Goal: Transaction & Acquisition: Obtain resource

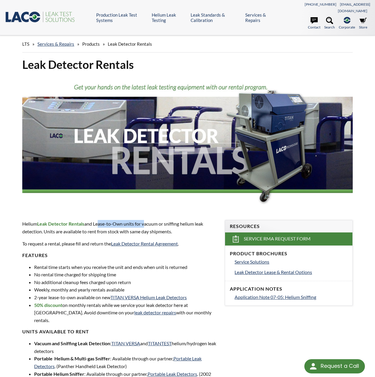
drag, startPoint x: 98, startPoint y: 217, endPoint x: 144, endPoint y: 219, distance: 45.7
click at [144, 220] on p "Helium Leak Detector Rentals and Lease-to-Own units for vacuum or sniffing heli…" at bounding box center [119, 227] width 195 height 15
drag, startPoint x: 48, startPoint y: 261, endPoint x: 145, endPoint y: 260, distance: 96.7
click at [145, 263] on li "Rental time starts when you receive the unit and ends when unit is returned" at bounding box center [125, 267] width 183 height 8
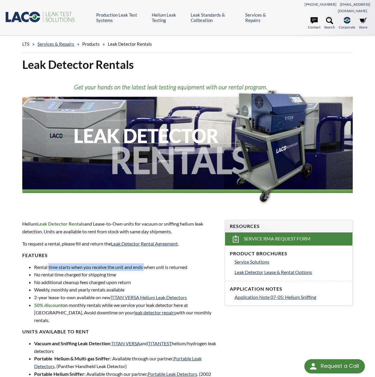
click at [145, 263] on li "Rental time starts when you receive the unit and ends when unit is returned" at bounding box center [125, 267] width 183 height 8
click at [70, 263] on li "Rental time starts when you receive the unit and ends when unit is returned" at bounding box center [125, 267] width 183 height 8
click at [69, 278] on li "No additional cleanup fees charged upon return" at bounding box center [125, 282] width 183 height 8
drag, startPoint x: 54, startPoint y: 270, endPoint x: 117, endPoint y: 268, distance: 62.9
click at [117, 270] on li "No rental time charged for shipping time" at bounding box center [125, 274] width 183 height 8
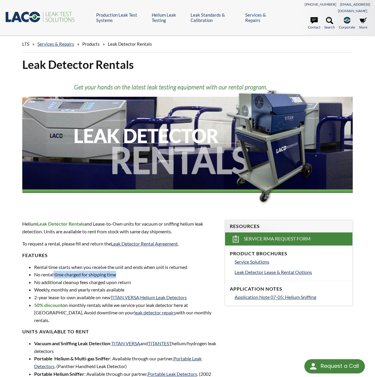
click at [117, 270] on li "No rental time charged for shipping time" at bounding box center [125, 274] width 183 height 8
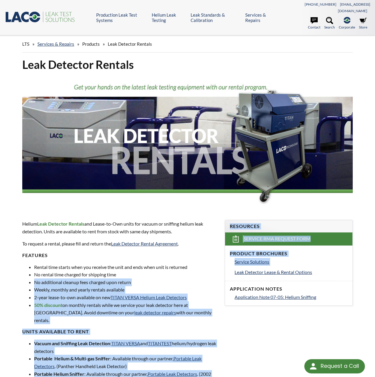
drag, startPoint x: 35, startPoint y: 274, endPoint x: 224, endPoint y: 268, distance: 189.0
click at [224, 268] on div "Leak Detector Rentals Helium Leak Detector Rentals and Lease-to-Own units for v…" at bounding box center [187, 334] width 375 height 555
click at [224, 268] on div "Resources Service RMA Request Form Product Brochures Service Solutions Leak Det…" at bounding box center [288, 262] width 135 height 105
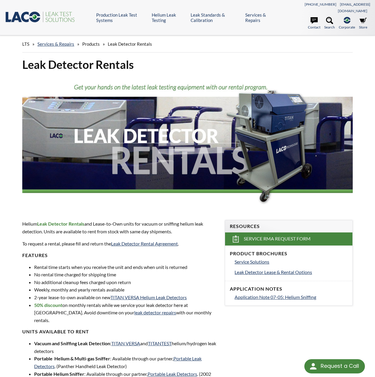
click at [161, 278] on li "No additional cleanup fees charged upon return" at bounding box center [125, 282] width 183 height 8
drag, startPoint x: 36, startPoint y: 285, endPoint x: 125, endPoint y: 282, distance: 89.3
click at [125, 286] on li "Weekly, monthly and yearly rentals available" at bounding box center [125, 290] width 183 height 8
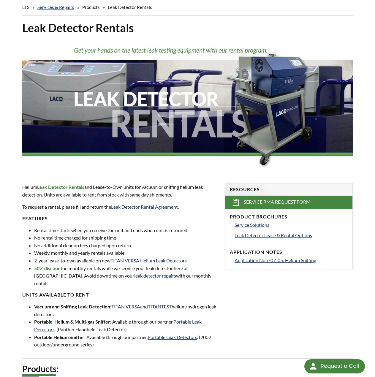
scroll to position [59, 0]
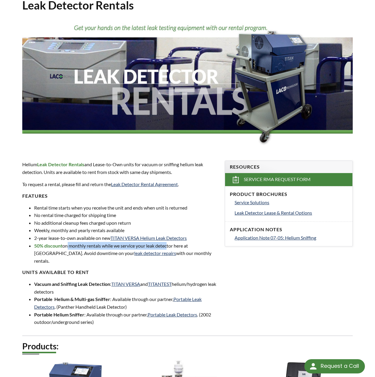
drag, startPoint x: 67, startPoint y: 240, endPoint x: 167, endPoint y: 240, distance: 100.3
click at [167, 242] on li "50% discount on monthly rentals while we service your leak detector here at LAC…" at bounding box center [125, 253] width 183 height 23
drag, startPoint x: 132, startPoint y: 238, endPoint x: 203, endPoint y: 239, distance: 71.5
click at [203, 242] on li "50% discount on monthly rentals while we service your leak detector here at LAC…" at bounding box center [125, 253] width 183 height 23
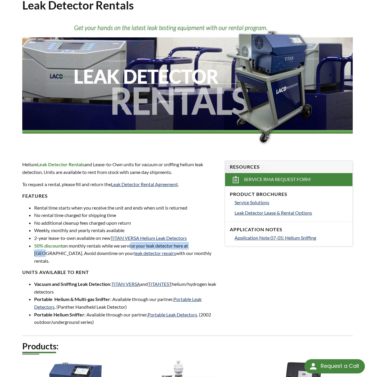
click at [203, 242] on li "50% discount on monthly rentals while we service your leak detector here at LAC…" at bounding box center [125, 253] width 183 height 23
drag, startPoint x: 110, startPoint y: 240, endPoint x: 155, endPoint y: 238, distance: 45.4
click at [155, 242] on li "50% discount on monthly rentals while we service your leak detector here at LAC…" at bounding box center [125, 253] width 183 height 23
drag, startPoint x: 51, startPoint y: 248, endPoint x: 192, endPoint y: 245, distance: 140.3
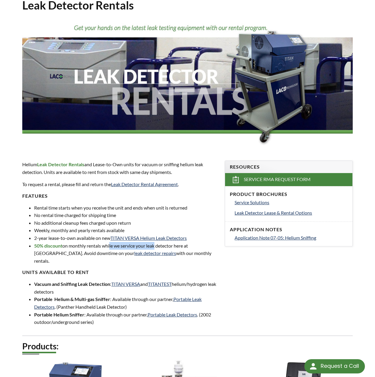
click at [192, 245] on li "50% discount on monthly rentals while we service your leak detector here at LAC…" at bounding box center [125, 253] width 183 height 23
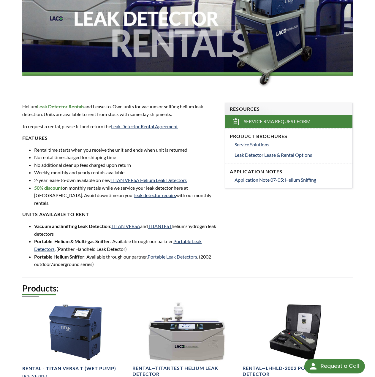
scroll to position [119, 0]
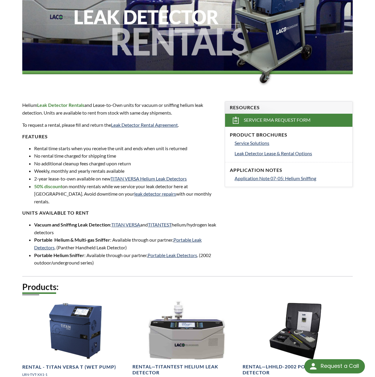
drag, startPoint x: 49, startPoint y: 213, endPoint x: 90, endPoint y: 217, distance: 42.1
click at [90, 221] on li "Vacuum and Sniffing Leak Detection : TITAN VERSA and TITANTEST helium/hydrogen …" at bounding box center [125, 228] width 183 height 15
drag, startPoint x: 60, startPoint y: 225, endPoint x: 133, endPoint y: 226, distance: 73.0
click at [133, 236] on li "Portable Helium & Multi-gas Sniffer : Available through our partner, Portable L…" at bounding box center [125, 243] width 183 height 15
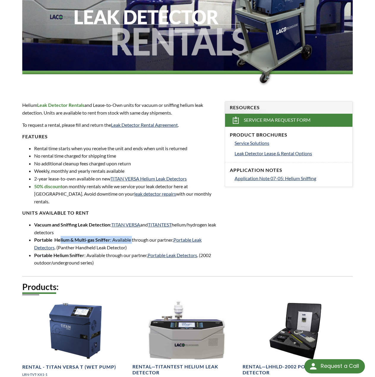
click at [133, 236] on li "Portable Helium & Multi-gas Sniffer : Available through our partner, Portable L…" at bounding box center [125, 243] width 183 height 15
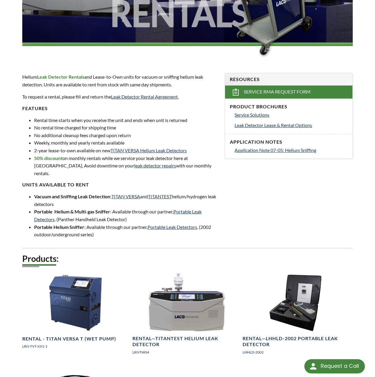
scroll to position [148, 0]
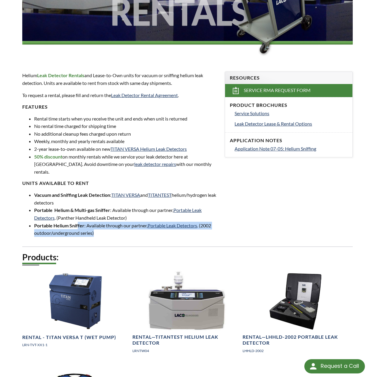
drag, startPoint x: 104, startPoint y: 214, endPoint x: 117, endPoint y: 216, distance: 13.5
click at [117, 222] on li "Portable Helium Sniffer : Available through our partner, Portable Leak Detector…" at bounding box center [125, 229] width 183 height 15
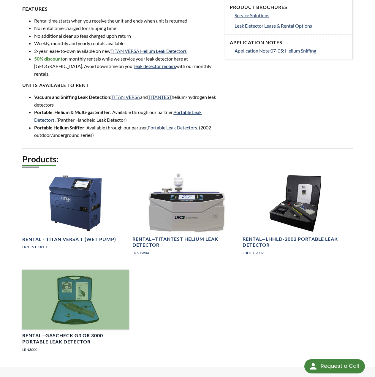
scroll to position [241, 0]
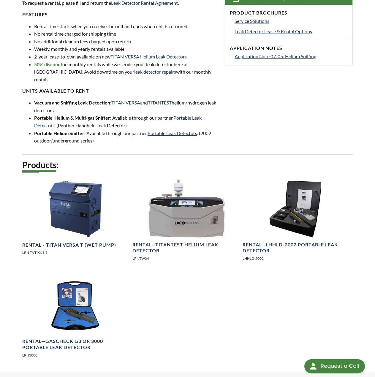
drag, startPoint x: 330, startPoint y: 92, endPoint x: 299, endPoint y: 124, distance: 43.8
click at [330, 93] on div "Leak Detector Rentals Helium Leak Detector Rentals and Lease-to-Own units for v…" at bounding box center [187, 94] width 375 height 555
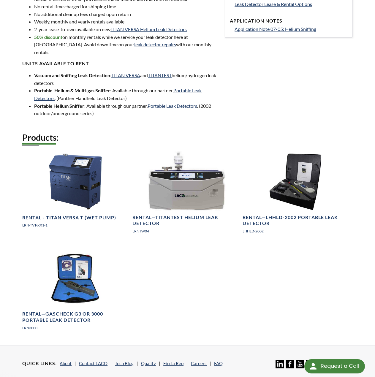
scroll to position [270, 0]
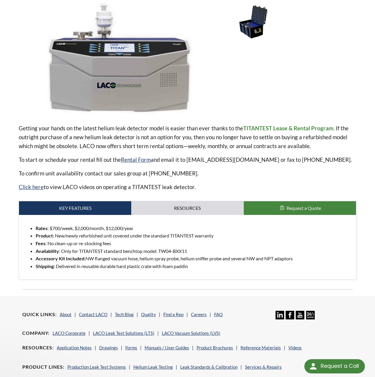
scroll to position [119, 0]
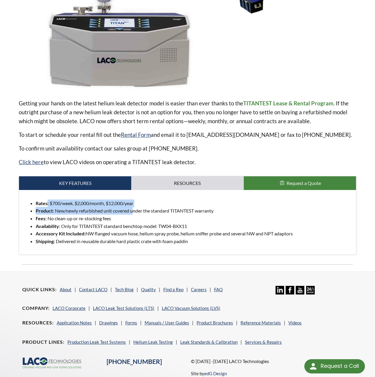
drag, startPoint x: 47, startPoint y: 195, endPoint x: 133, endPoint y: 207, distance: 86.2
click at [133, 207] on ul "Rates : $700/week, $2,000/month, $12,000/year Product : New/newly refurbished u…" at bounding box center [187, 222] width 327 height 46
click at [133, 207] on li "Product : New/newly refurbished unit covered under the standard TITANTEST warra…" at bounding box center [193, 211] width 315 height 8
click at [132, 207] on li "Product : New/newly refurbished unit covered under the standard TITANTEST warra…" at bounding box center [193, 211] width 315 height 8
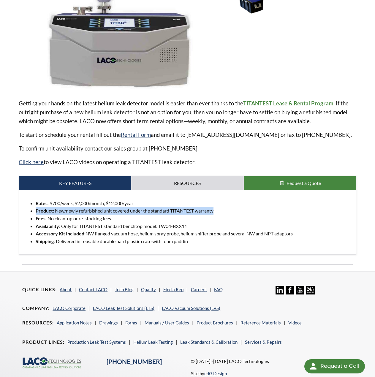
click at [132, 207] on li "Product : New/newly refurbished unit covered under the standard TITANTEST warra…" at bounding box center [193, 211] width 315 height 8
click at [133, 214] on li "Fees : No clean-up or re-stocking fees" at bounding box center [193, 218] width 315 height 8
drag, startPoint x: 112, startPoint y: 203, endPoint x: 150, endPoint y: 212, distance: 39.2
click at [150, 212] on ul "Rates : $700/week, $2,000/month, $12,000/year Product : New/newly refurbished u…" at bounding box center [187, 222] width 327 height 46
click at [150, 214] on li "Fees : No clean-up or re-stocking fees" at bounding box center [193, 218] width 315 height 8
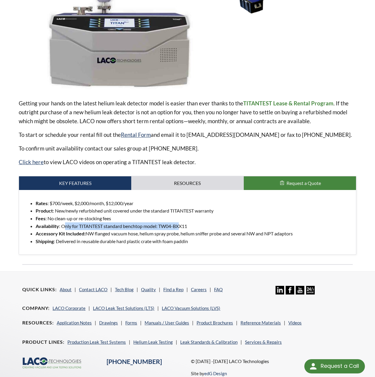
drag, startPoint x: 67, startPoint y: 220, endPoint x: 182, endPoint y: 217, distance: 115.1
click at [182, 222] on li "Availability : Only for TITANTEST standard benchtop model: TW04-BXX11" at bounding box center [193, 226] width 315 height 8
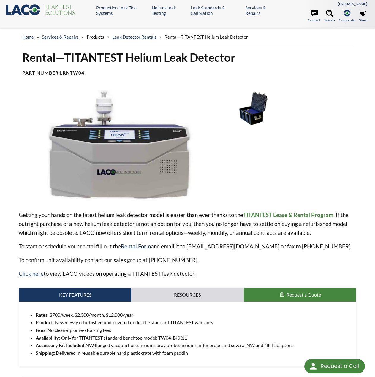
scroll to position [0, 0]
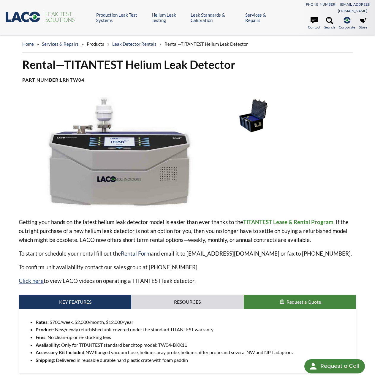
click at [93, 194] on img at bounding box center [118, 152] width 198 height 111
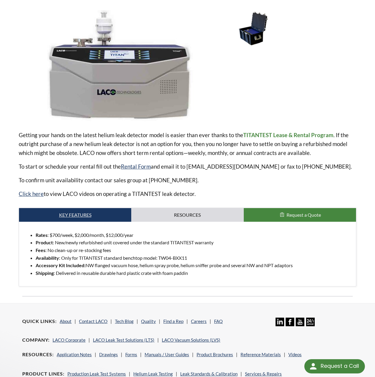
scroll to position [89, 0]
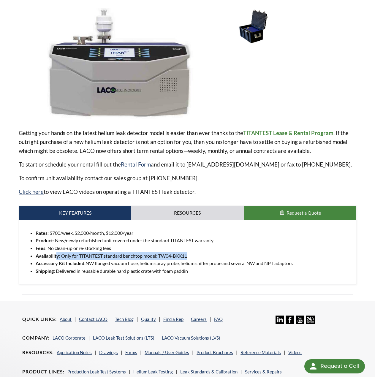
drag, startPoint x: 58, startPoint y: 245, endPoint x: 194, endPoint y: 252, distance: 136.9
click at [194, 252] on li "Availability : Only for TITANTEST standard benchtop model: TW04-BXX11" at bounding box center [193, 256] width 315 height 8
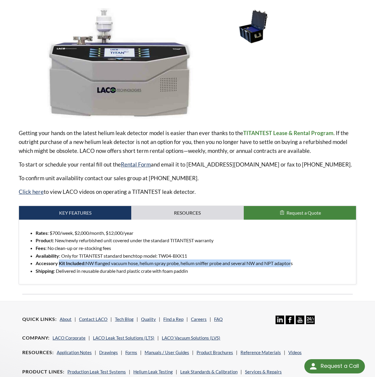
drag, startPoint x: 140, startPoint y: 254, endPoint x: 291, endPoint y: 254, distance: 151.3
click at [292, 259] on li "Accessory Kit Included: NW flanged vacuum hose, helium spray probe, helium snif…" at bounding box center [193, 263] width 315 height 8
drag, startPoint x: 291, startPoint y: 254, endPoint x: 278, endPoint y: 255, distance: 13.1
click at [291, 259] on li "Accessory Kit Included: NW flanged vacuum hose, helium spray probe, helium snif…" at bounding box center [193, 263] width 315 height 8
click at [238, 259] on li "Accessory Kit Included: NW flanged vacuum hose, helium spray probe, helium snif…" at bounding box center [193, 263] width 315 height 8
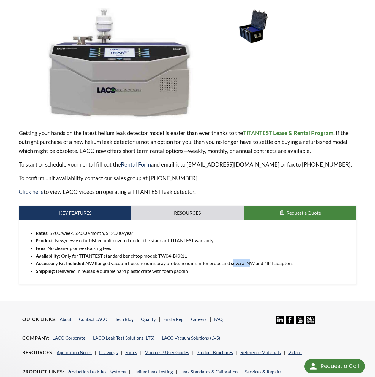
click at [238, 259] on li "Accessory Kit Included: NW flanged vacuum hose, helium spray probe, helium snif…" at bounding box center [193, 263] width 315 height 8
click at [219, 236] on li "Product : New/newly refurbished unit covered under the standard TITANTEST warra…" at bounding box center [193, 240] width 315 height 8
click at [175, 206] on link "Resources" at bounding box center [187, 213] width 112 height 14
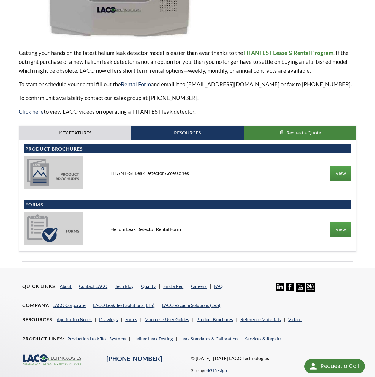
scroll to position [178, 0]
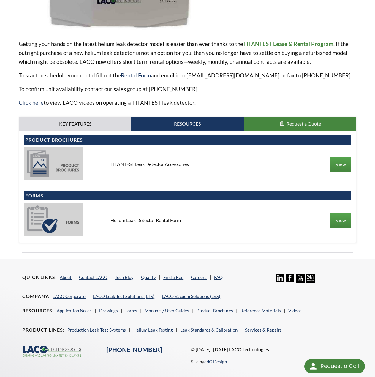
drag, startPoint x: 143, startPoint y: 214, endPoint x: 147, endPoint y: 214, distance: 3.3
click at [147, 217] on div "Helium Leak Detector Rental Form" at bounding box center [187, 220] width 163 height 7
click at [57, 117] on link "Key Features" at bounding box center [75, 124] width 112 height 14
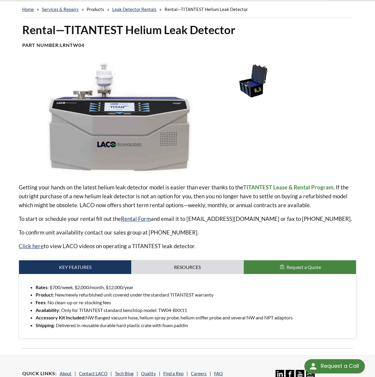
scroll to position [0, 0]
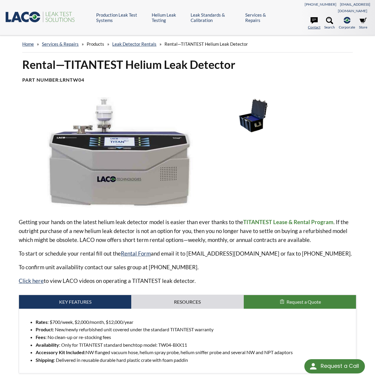
click at [314, 17] on icon at bounding box center [313, 20] width 7 height 7
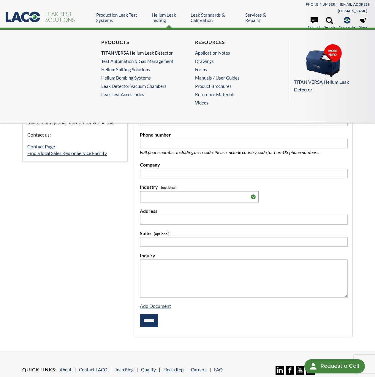
click at [154, 51] on link "TITAN VERSA Helium Leak Detector" at bounding box center [139, 52] width 76 height 5
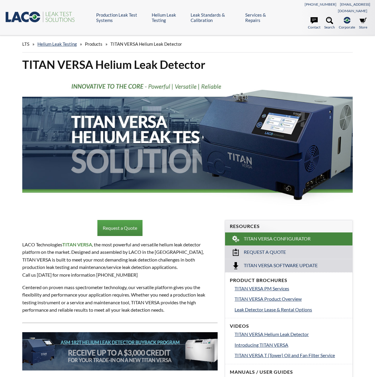
select select "Language Translate Widget"
click at [61, 41] on link "Helium Leak Testing" at bounding box center [56, 43] width 39 height 5
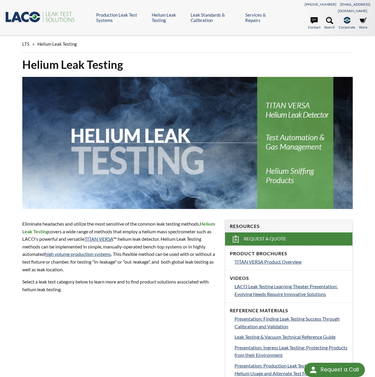
select select "Language Translate Widget"
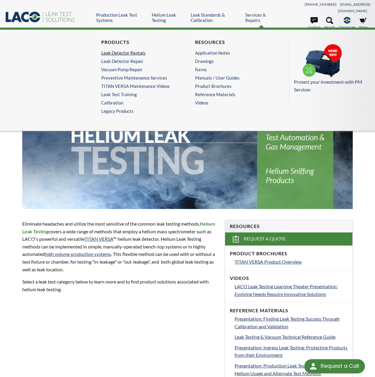
click at [111, 50] on link "Leak Detector Rentals" at bounding box center [139, 52] width 76 height 5
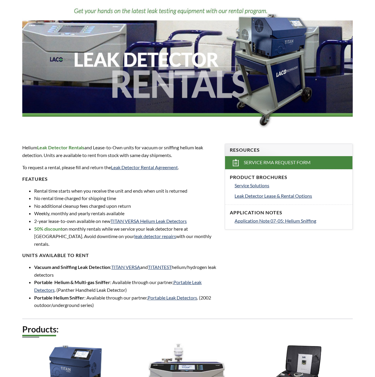
select select "Language Translate Widget"
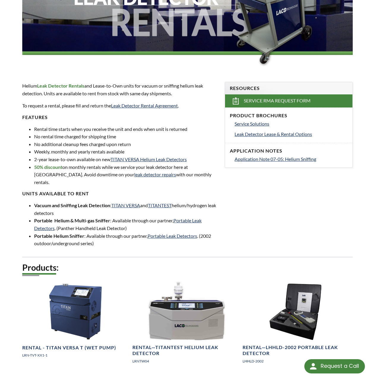
scroll to position [267, 0]
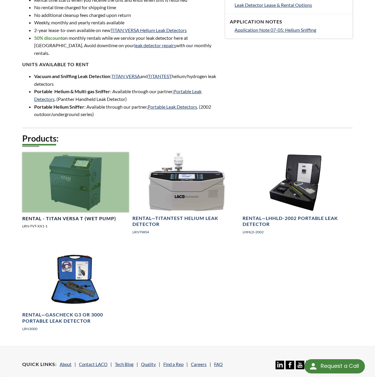
click at [54, 167] on div at bounding box center [75, 182] width 106 height 60
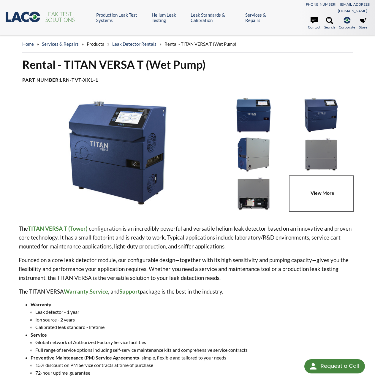
click at [246, 184] on img at bounding box center [253, 193] width 64 height 36
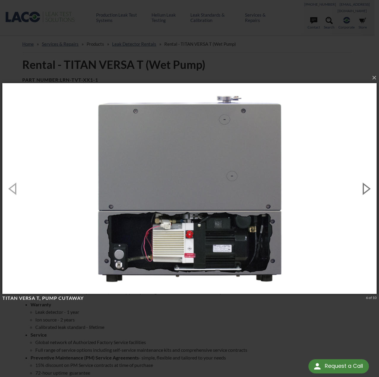
click at [367, 188] on button "button" at bounding box center [365, 188] width 27 height 33
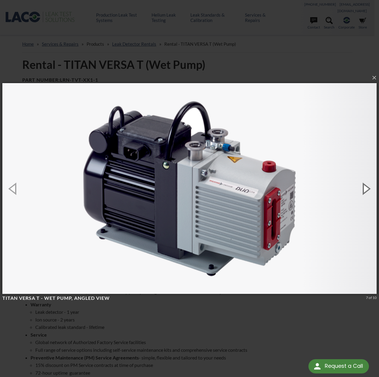
click at [367, 188] on button "button" at bounding box center [365, 188] width 27 height 33
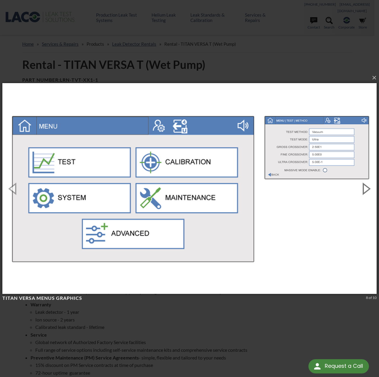
click at [367, 188] on button "button" at bounding box center [365, 188] width 27 height 33
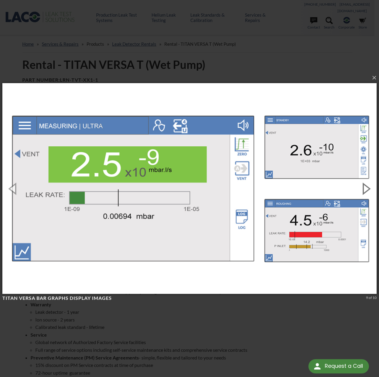
click at [367, 188] on button "button" at bounding box center [365, 188] width 27 height 33
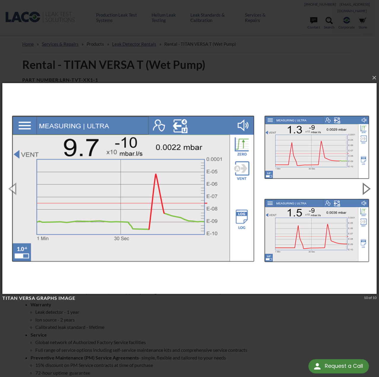
click at [367, 188] on button "button" at bounding box center [365, 188] width 27 height 33
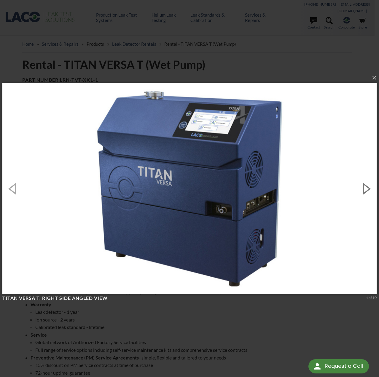
click at [367, 188] on button "button" at bounding box center [365, 188] width 27 height 33
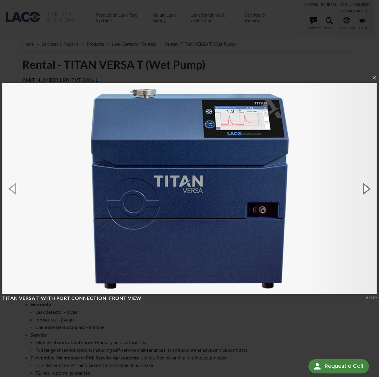
click at [367, 188] on button "button" at bounding box center [365, 188] width 27 height 33
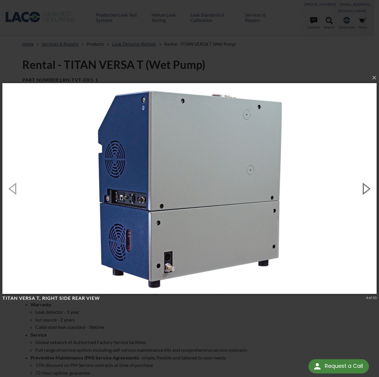
click at [367, 188] on button "button" at bounding box center [365, 188] width 27 height 33
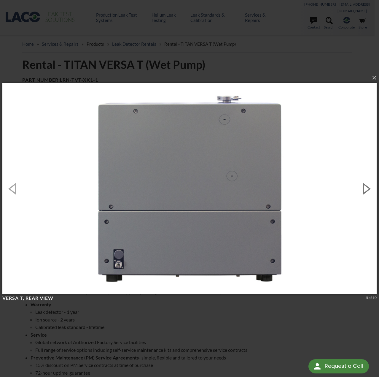
click at [367, 188] on button "button" at bounding box center [365, 188] width 27 height 33
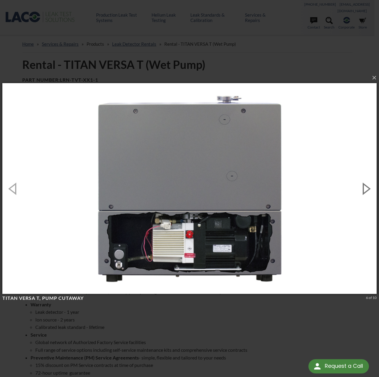
click at [367, 188] on button "button" at bounding box center [365, 188] width 27 height 33
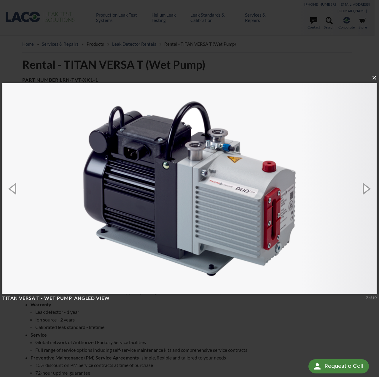
click at [374, 79] on button "×" at bounding box center [191, 77] width 374 height 13
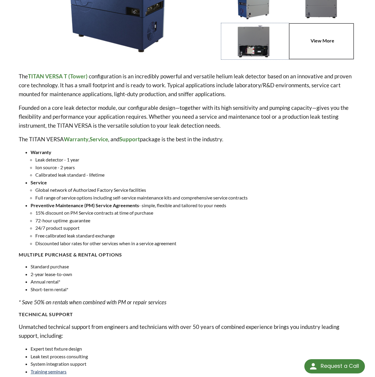
scroll to position [178, 0]
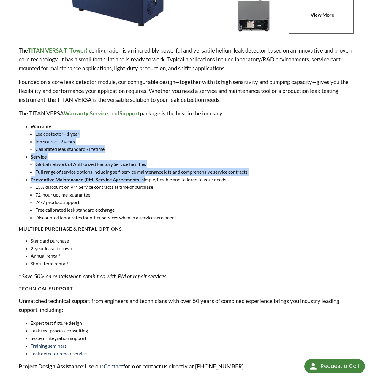
drag, startPoint x: 34, startPoint y: 127, endPoint x: 145, endPoint y: 170, distance: 119.2
click at [145, 170] on ul "Warranty Leak detector - 1 year Ion source - 2 years Calibrated leak standard -…" at bounding box center [187, 171] width 337 height 99
click at [145, 176] on li "Preventive Maintenance (PM) Service Agreements - simple, flexible and tailored …" at bounding box center [193, 199] width 325 height 46
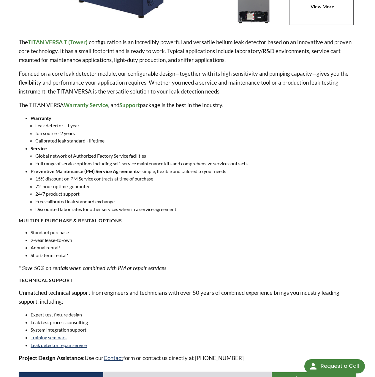
scroll to position [237, 0]
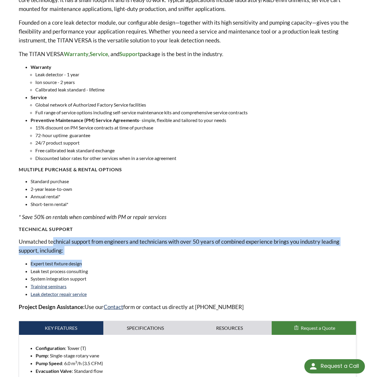
drag, startPoint x: 52, startPoint y: 234, endPoint x: 142, endPoint y: 249, distance: 90.5
click at [142, 249] on div "The TITAN VERSA T (Tower) configuration is an incredibly powerful and versatile…" at bounding box center [187, 149] width 337 height 325
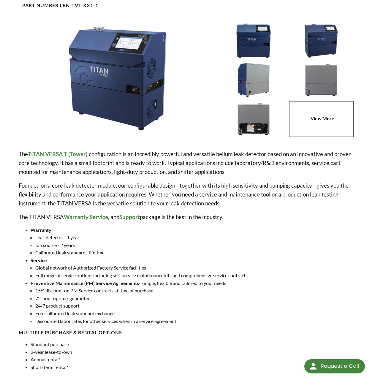
scroll to position [0, 0]
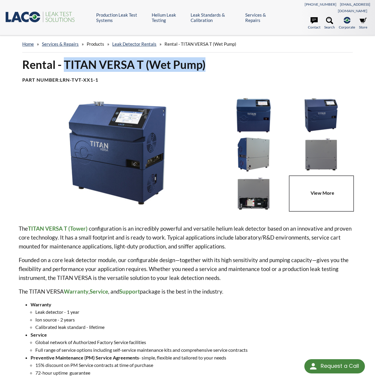
drag, startPoint x: 66, startPoint y: 55, endPoint x: 228, endPoint y: 56, distance: 162.2
click at [228, 57] on h1 "Rental - TITAN VERSA T (Wet Pump)" at bounding box center [187, 64] width 330 height 15
copy h1 "TITAN VERSA T (Wet Pump)"
click at [168, 217] on div "The TITAN VERSA T (Tower) configuration is an incredibly powerful and versatile…" at bounding box center [187, 380] width 337 height 566
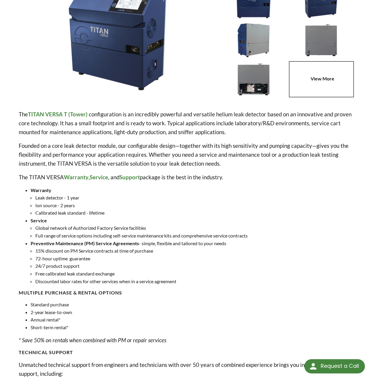
scroll to position [119, 0]
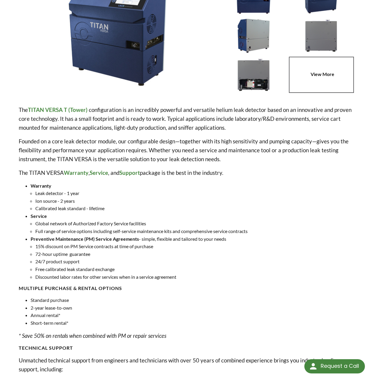
drag, startPoint x: 179, startPoint y: 128, endPoint x: 166, endPoint y: 127, distance: 12.8
click at [179, 128] on div "The TITAN VERSA T (Tower) configuration is an incredibly powerful and versatile…" at bounding box center [187, 267] width 337 height 325
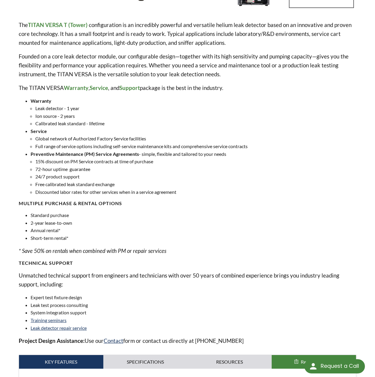
scroll to position [237, 0]
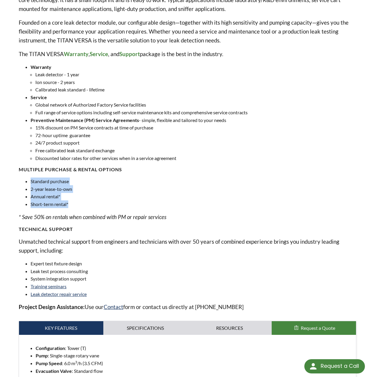
drag, startPoint x: 51, startPoint y: 175, endPoint x: 84, endPoint y: 199, distance: 41.6
click at [84, 199] on div "The TITAN VERSA T (Tower) configuration is an incredibly powerful and versatile…" at bounding box center [187, 149] width 337 height 325
click at [84, 200] on li "Short-term rental*" at bounding box center [193, 204] width 325 height 8
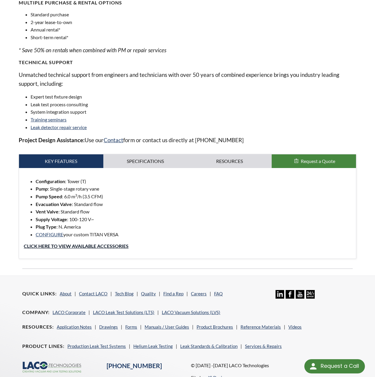
scroll to position [433, 0]
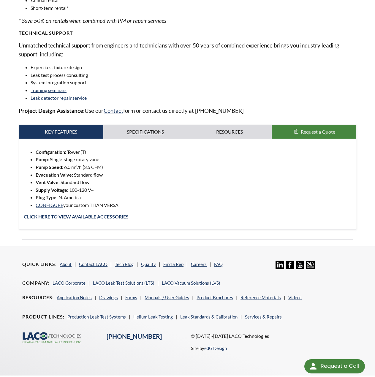
click at [132, 131] on link "Specifications" at bounding box center [145, 132] width 84 height 14
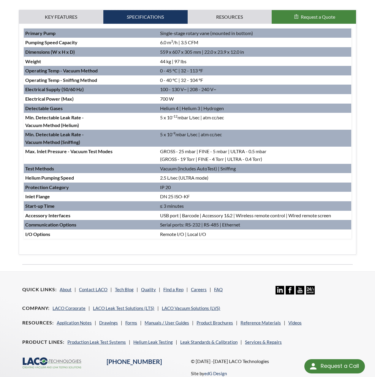
scroll to position [552, 0]
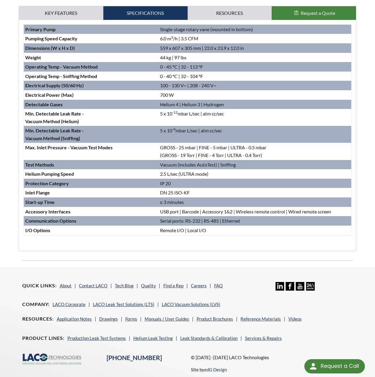
drag, startPoint x: 52, startPoint y: 101, endPoint x: 250, endPoint y: 105, distance: 198.2
click at [250, 105] on tbody "Primary Pump Single-stage rotary vane (mounted in bottom) Pumping Speed Capacit…" at bounding box center [187, 130] width 327 height 210
click at [250, 109] on td "5 x 10 -12 mbar L/sec | atm cc/sec" at bounding box center [254, 117] width 192 height 17
drag, startPoint x: 148, startPoint y: 103, endPoint x: 215, endPoint y: 107, distance: 67.2
click at [215, 109] on tr "Min. Detectable Leak Rate - Vacuum Method (Helium) 5 x 10 -12 mbar L/sec | atm …" at bounding box center [187, 117] width 327 height 17
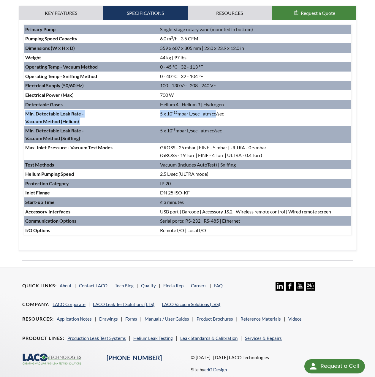
click at [215, 109] on td "5 x 10 -12 mbar L/sec | atm cc/sec" at bounding box center [254, 117] width 192 height 17
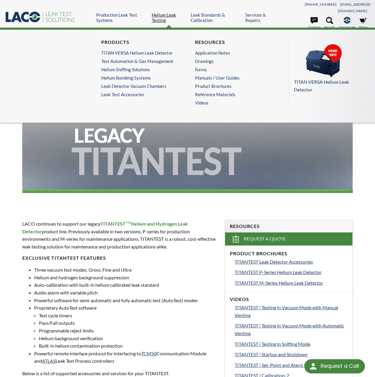
click at [165, 14] on link "Helium Leak Testing" at bounding box center [169, 17] width 34 height 11
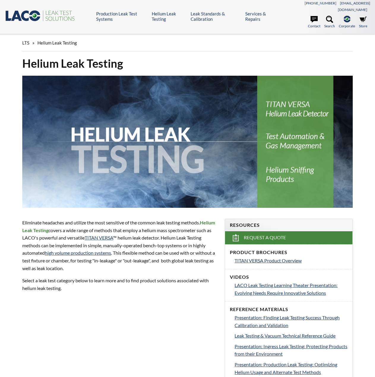
select select "Language Translate Widget"
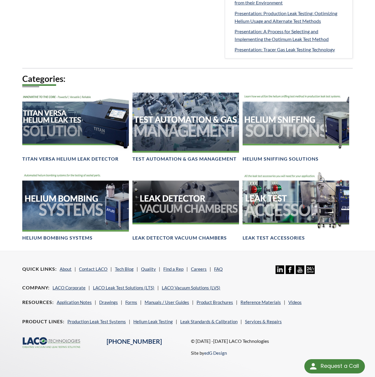
scroll to position [357, 0]
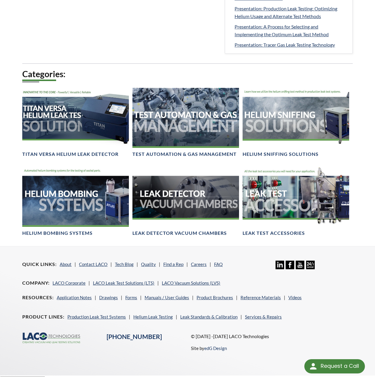
drag, startPoint x: 167, startPoint y: 344, endPoint x: 162, endPoint y: 327, distance: 17.4
click at [167, 344] on div ".cls-1{fill:#193661;}.cls-2{fill:#58595b;}.cls-3{fill:url(#radial-gradient);}.c…" at bounding box center [187, 346] width 337 height 29
click at [158, 314] on link "Helium Leak Testing" at bounding box center [152, 316] width 39 height 5
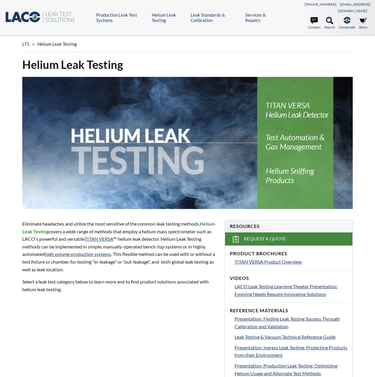
select select "Language Translate Widget"
click at [19, 12] on icon at bounding box center [16, 17] width 11 height 10
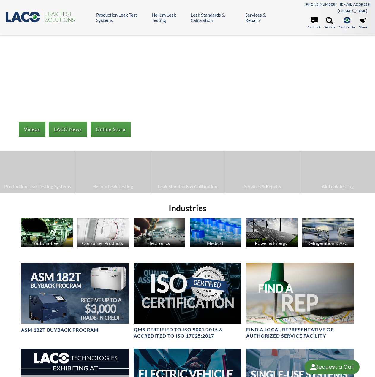
select select "Language Translate Widget"
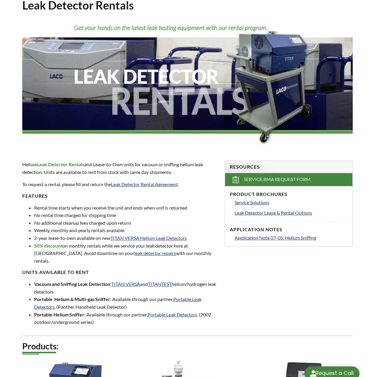
select select "Language Translate Widget"
click at [73, 281] on strong "Vacuum and Sniffing Leak Detection" at bounding box center [72, 284] width 76 height 6
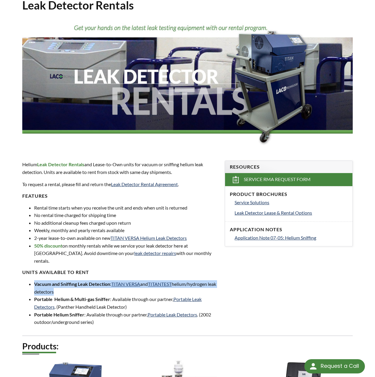
click at [73, 281] on strong "Vacuum and Sniffing Leak Detection" at bounding box center [72, 284] width 76 height 6
click at [82, 280] on li "Vacuum and Sniffing Leak Detection : TITAN VERSA and TITANTEST helium/hydrogen …" at bounding box center [125, 287] width 183 height 15
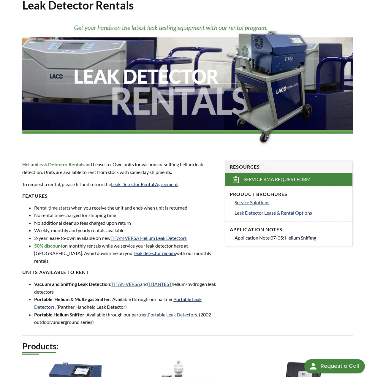
click at [291, 235] on span "Application Note 07-05: Helium Sniffing" at bounding box center [275, 238] width 82 height 6
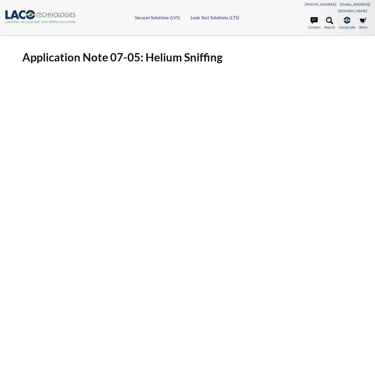
select select "Language Translate Widget"
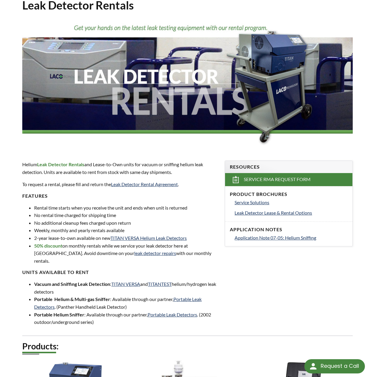
click at [50, 234] on li "2-year lease-to-own available on new TITAN VERSA Helium Leak Detectors" at bounding box center [125, 238] width 183 height 8
click at [68, 211] on li "No rental time charged for shipping time" at bounding box center [125, 215] width 183 height 8
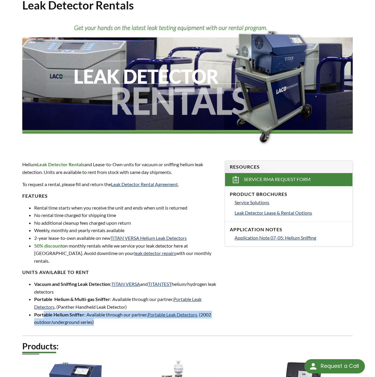
drag, startPoint x: 48, startPoint y: 301, endPoint x: 97, endPoint y: 309, distance: 49.6
click at [97, 311] on li "Portable Helium Sniffer : Available through our partner, Portable Leak Detector…" at bounding box center [125, 318] width 183 height 15
click at [98, 311] on li "Portable Helium Sniffer : Available through our partner, Portable Leak Detector…" at bounding box center [125, 318] width 183 height 15
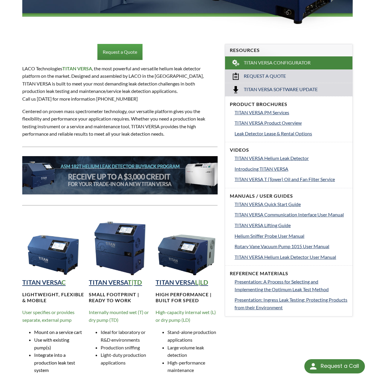
scroll to position [208, 0]
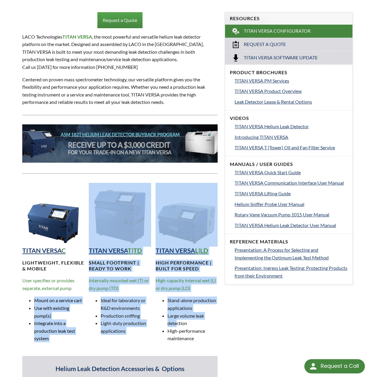
drag, startPoint x: 37, startPoint y: 293, endPoint x: 178, endPoint y: 313, distance: 141.7
click at [178, 313] on div "TITAN VERSA C Lightweight, Flexible & MOBILE User specifies or provides separat…" at bounding box center [119, 265] width 195 height 164
click at [178, 313] on li "Large volume leak detection" at bounding box center [192, 319] width 50 height 15
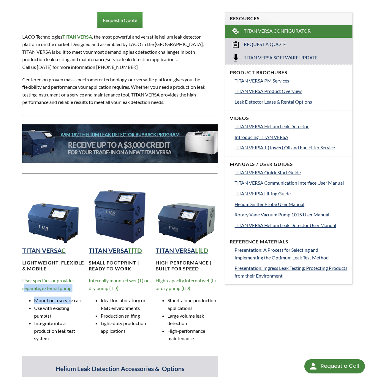
drag, startPoint x: 26, startPoint y: 278, endPoint x: 70, endPoint y: 291, distance: 46.3
click at [70, 291] on div "TITAN VERSA C Lightweight, Flexible & MOBILE User specifies or provides separat…" at bounding box center [53, 265] width 62 height 164
click at [70, 297] on span "Mount on a service cart" at bounding box center [58, 300] width 48 height 6
drag, startPoint x: 34, startPoint y: 293, endPoint x: 73, endPoint y: 310, distance: 42.1
click at [73, 310] on ul "Mount on a service cart Use with existing pump(s) Integrate into a production l…" at bounding box center [53, 319] width 62 height 46
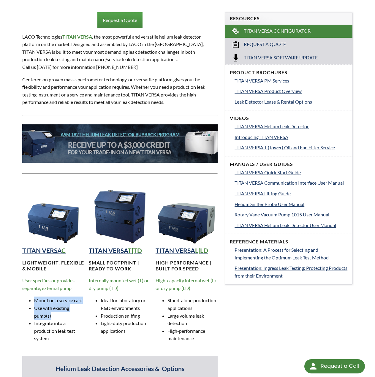
click at [73, 310] on li "Use with existing pump(s)" at bounding box center [59, 311] width 50 height 15
drag, startPoint x: 36, startPoint y: 317, endPoint x: 78, endPoint y: 334, distance: 45.7
click at [78, 334] on li "Integrate into a production leak test system" at bounding box center [59, 330] width 50 height 23
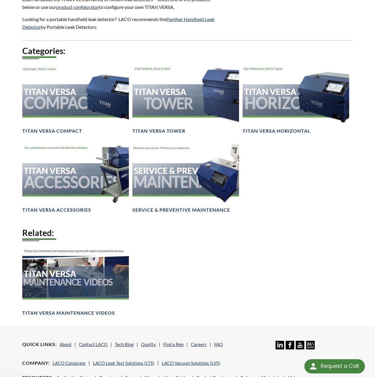
scroll to position [771, 0]
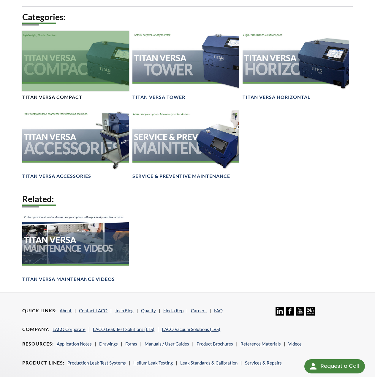
click at [70, 58] on div at bounding box center [75, 61] width 106 height 60
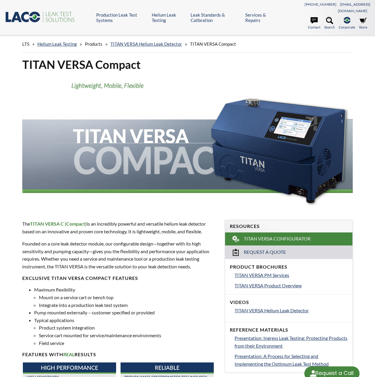
select select "Language Translate Widget"
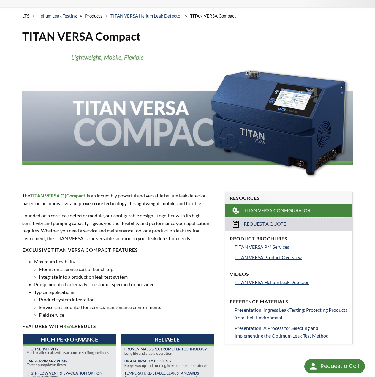
scroll to position [30, 0]
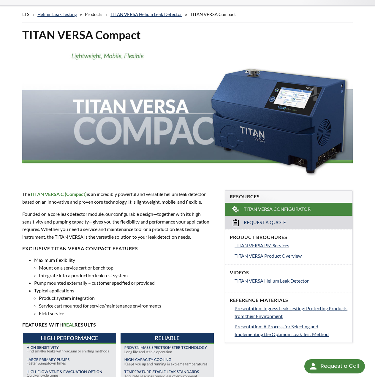
click at [236, 297] on h4 "Reference Materials" at bounding box center [289, 300] width 118 height 6
click at [201, 302] on li "Service cart mounted for service/maintenance environments" at bounding box center [128, 306] width 179 height 8
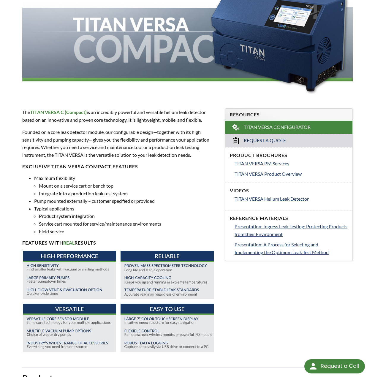
scroll to position [119, 0]
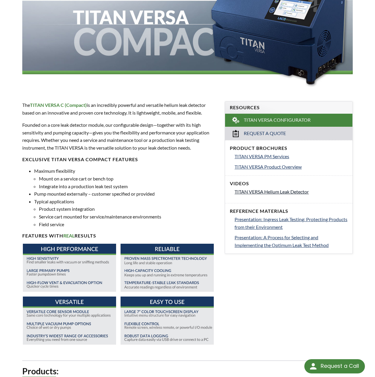
click at [258, 189] on span "TITAN VERSA Helium Leak Detector" at bounding box center [271, 192] width 74 height 6
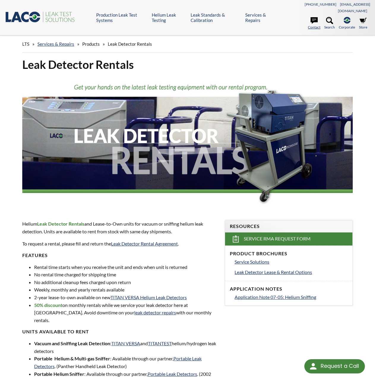
click at [315, 17] on icon at bounding box center [313, 20] width 7 height 7
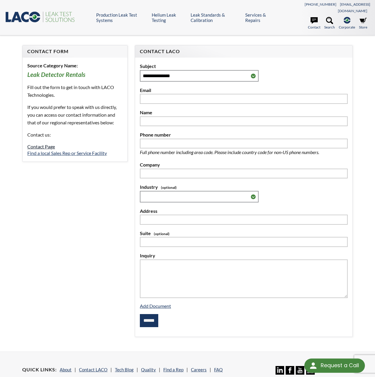
click at [44, 144] on link "Contact Page" at bounding box center [41, 147] width 28 height 6
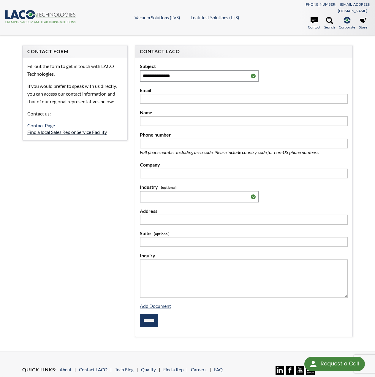
click at [88, 129] on link "Find a local Sales Rep or Service Facility" at bounding box center [66, 132] width 79 height 6
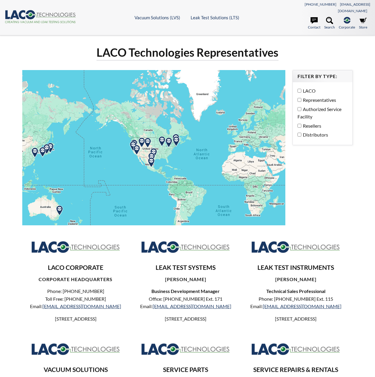
select select "Language Translate Widget"
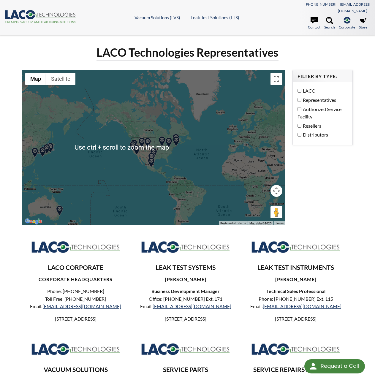
click at [170, 153] on div at bounding box center [153, 147] width 262 height 155
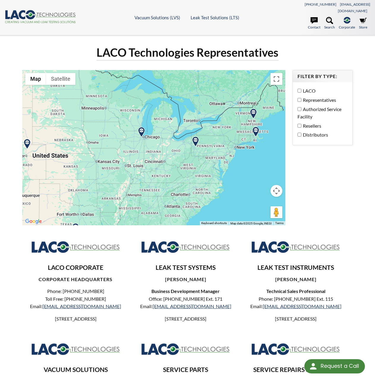
click at [139, 127] on img at bounding box center [141, 132] width 10 height 10
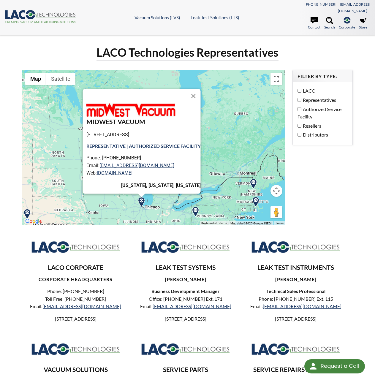
click at [104, 131] on p "15 Spinning Wheel Rd, Hinsdale, IL 60521, USA" at bounding box center [143, 135] width 114 height 8
copy div "15 Spinning Wheel Rd, Hinsdale, IL 60521, USA"
click at [195, 89] on button "Close" at bounding box center [193, 96] width 14 height 14
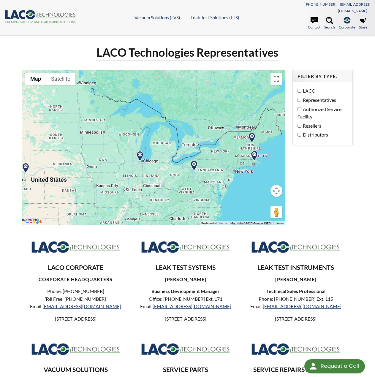
drag, startPoint x: 164, startPoint y: 181, endPoint x: 163, endPoint y: 134, distance: 46.9
click at [163, 134] on div at bounding box center [153, 147] width 262 height 155
click at [142, 151] on img at bounding box center [140, 156] width 10 height 10
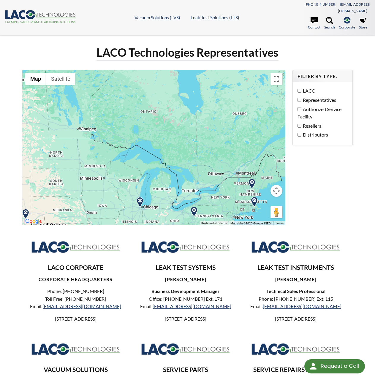
click at [195, 206] on img at bounding box center [194, 211] width 10 height 10
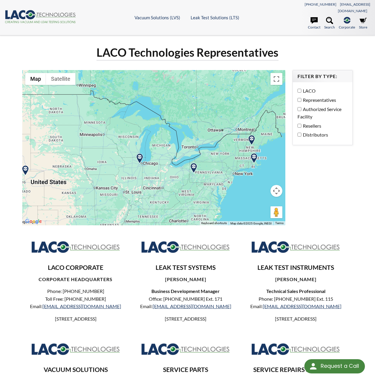
drag, startPoint x: 140, startPoint y: 193, endPoint x: 140, endPoint y: 159, distance: 34.4
click at [140, 159] on div at bounding box center [153, 147] width 262 height 155
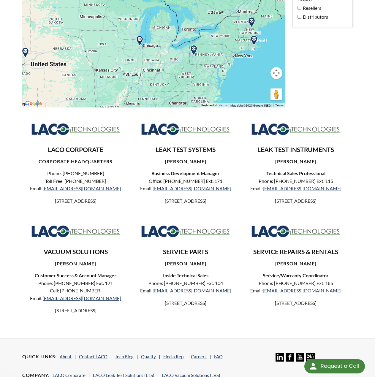
scroll to position [119, 0]
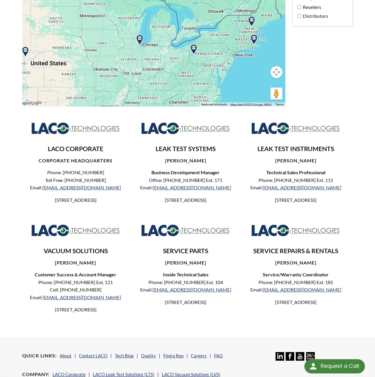
click at [270, 145] on h3 "LEAK TEST INSTRUMENTS" at bounding box center [295, 149] width 97 height 8
click at [320, 148] on div "LEAK TEST INSTRUMENTS Michael Painter Technical Sales Professional Phone: 801-4…" at bounding box center [295, 159] width 106 height 87
click at [289, 196] on p "3085 Directors Row, Salt Lake City, UT 84104, USA" at bounding box center [295, 200] width 97 height 8
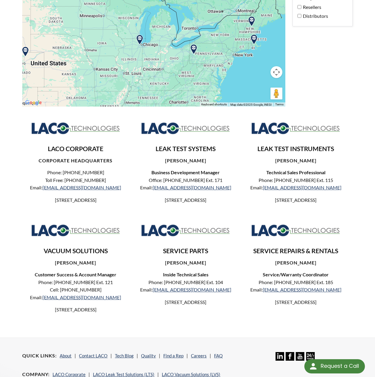
click at [289, 196] on p "3085 Directors Row, Salt Lake City, UT 84104, USA" at bounding box center [295, 200] width 97 height 8
click at [303, 206] on div "LEAK TEST INSTRUMENTS Michael Painter Technical Sales Professional Phone: 801-4…" at bounding box center [297, 167] width 110 height 102
drag, startPoint x: 47, startPoint y: 256, endPoint x: 118, endPoint y: 280, distance: 75.1
click at [118, 280] on div "VACUUM SOLUTIONS JOHN REESE Customer Success & Account Manager Phone: 801-486-1…" at bounding box center [75, 265] width 106 height 95
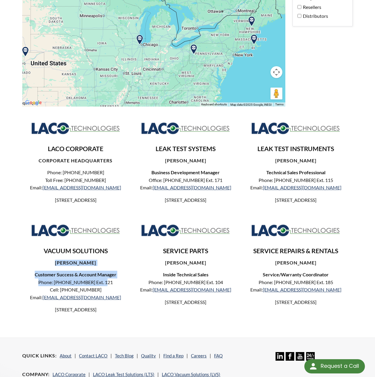
click at [119, 280] on p "Phone: 801-486-1004 Ext. 121 Cell: 801-380-3970 Email: jreese@lacotech.com" at bounding box center [75, 289] width 97 height 23
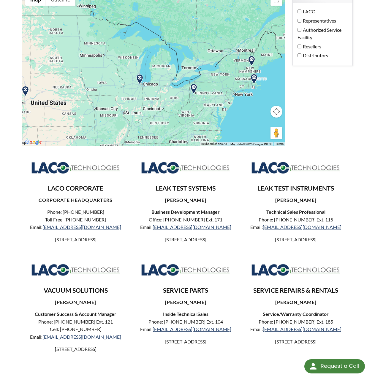
scroll to position [89, 0]
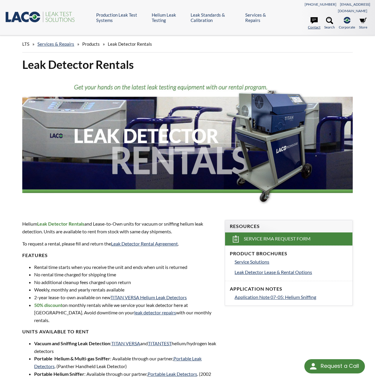
click at [314, 20] on link "Contact" at bounding box center [314, 23] width 12 height 13
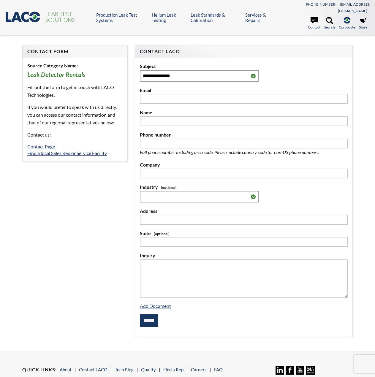
select select "Language Translate Widget"
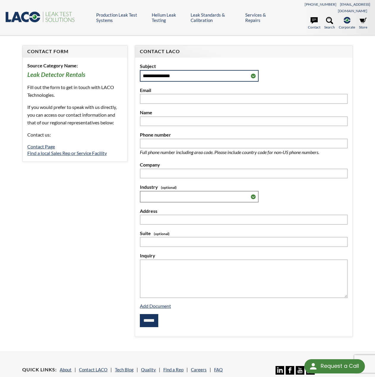
click at [196, 70] on select "**********" at bounding box center [199, 76] width 119 height 12
select select "**********"
click at [140, 70] on select "**********" at bounding box center [199, 76] width 119 height 12
click at [27, 12] on icon ".st0{fill:#193661;} .st1{fill:url(#SVGID_1_);} .st2{fill:#46883F;} .st3{fill:no…" at bounding box center [40, 17] width 71 height 12
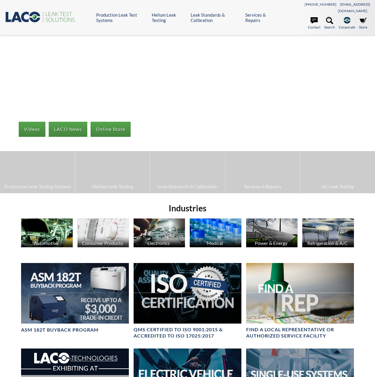
select select "Language Translate Widget"
